Goal: Browse casually

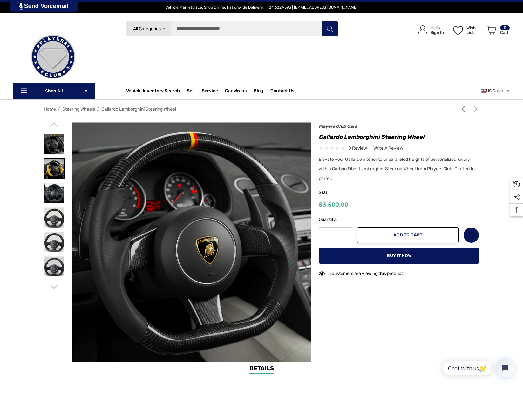
click at [58, 163] on img at bounding box center [54, 169] width 20 height 20
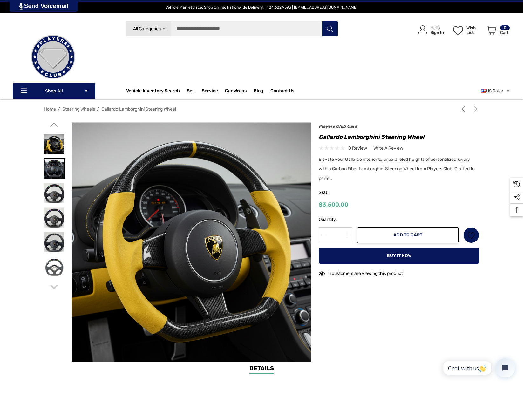
click at [58, 169] on img at bounding box center [54, 169] width 20 height 20
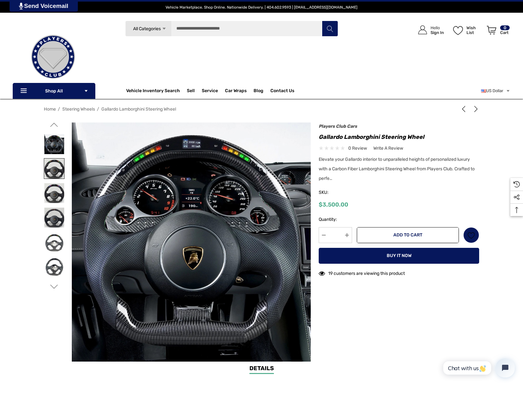
click at [57, 173] on img at bounding box center [54, 169] width 20 height 20
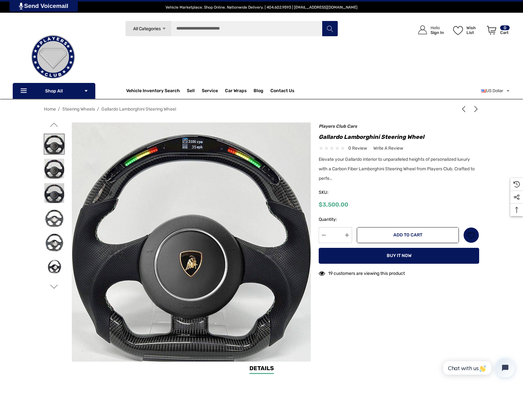
click at [57, 173] on img at bounding box center [54, 169] width 20 height 20
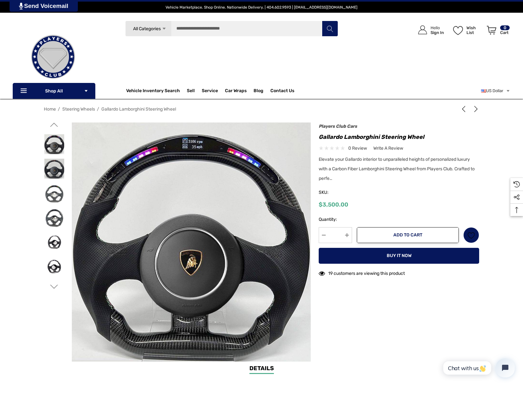
click at [57, 173] on img at bounding box center [54, 169] width 20 height 20
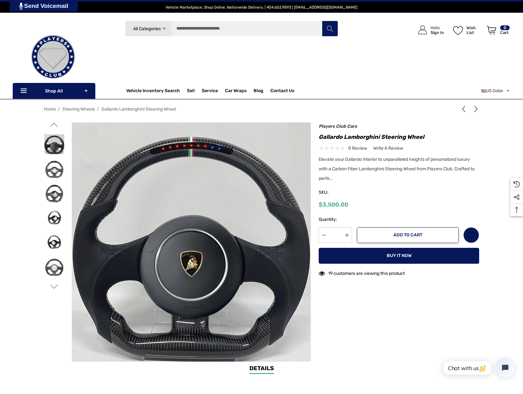
click at [57, 173] on img at bounding box center [54, 169] width 20 height 20
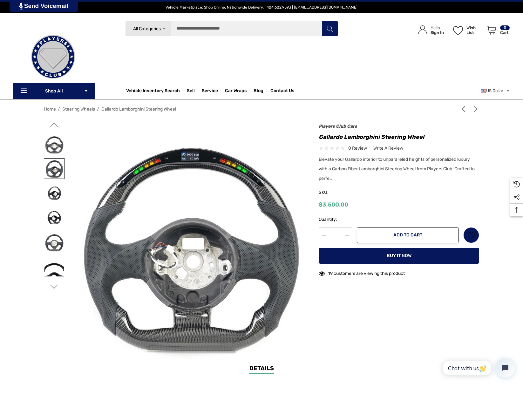
click at [57, 173] on img at bounding box center [54, 169] width 20 height 20
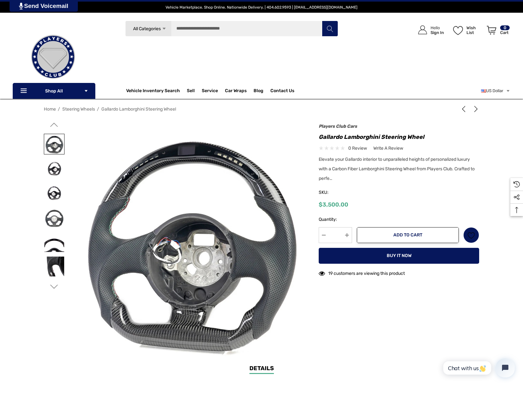
click at [57, 173] on img at bounding box center [54, 169] width 20 height 20
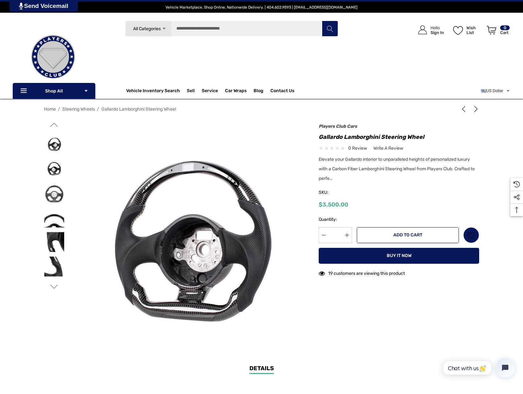
click at [57, 173] on img at bounding box center [54, 169] width 20 height 20
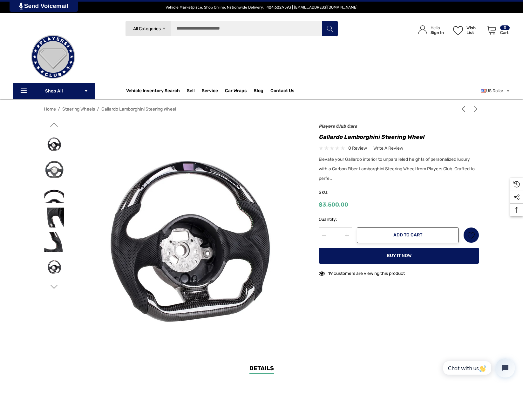
click at [57, 173] on img at bounding box center [54, 169] width 20 height 20
